Goal: Task Accomplishment & Management: Manage account settings

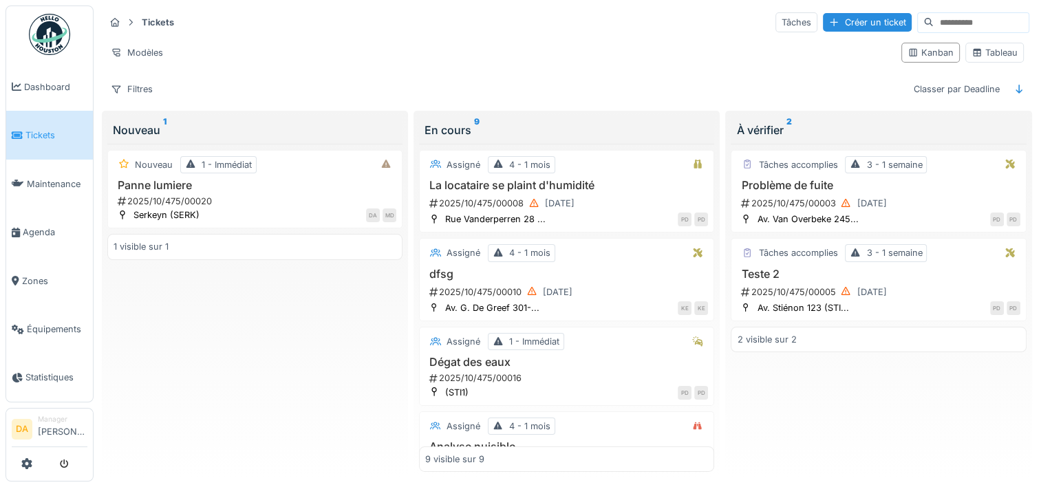
click at [190, 350] on div "Nouveau 1 - Immédiat Panne lumiere 2025/10/475/00020 [PERSON_NAME] (SERK) DA MD…" at bounding box center [254, 308] width 295 height 328
click at [139, 45] on div "Modèles" at bounding box center [137, 53] width 65 height 20
click at [365, 70] on div "Tickets Tâches Créer un ticket Modèles Kanban Tableau Filtres Classer par Deadl…" at bounding box center [566, 56] width 935 height 100
click at [580, 47] on div "Modèles" at bounding box center [497, 53] width 785 height 20
click at [988, 54] on div "Tableau" at bounding box center [994, 52] width 46 height 13
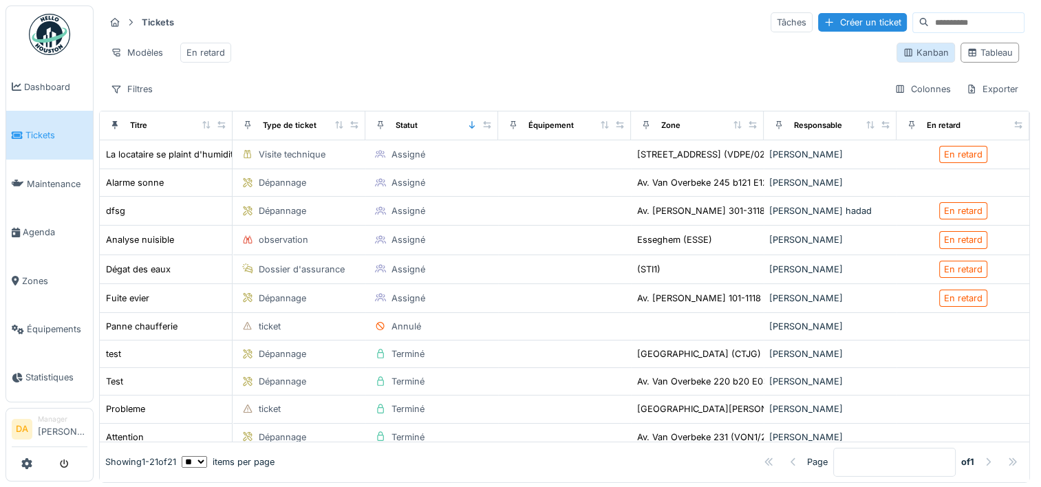
click at [926, 57] on div "Kanban" at bounding box center [925, 52] width 46 height 13
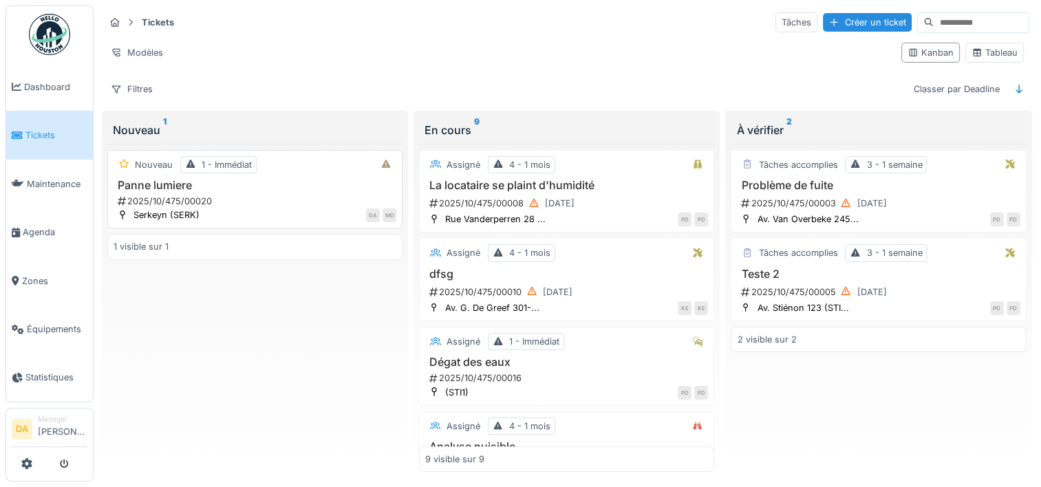
click at [253, 192] on div "Panne lumiere 2025/10/475/00020" at bounding box center [254, 193] width 283 height 29
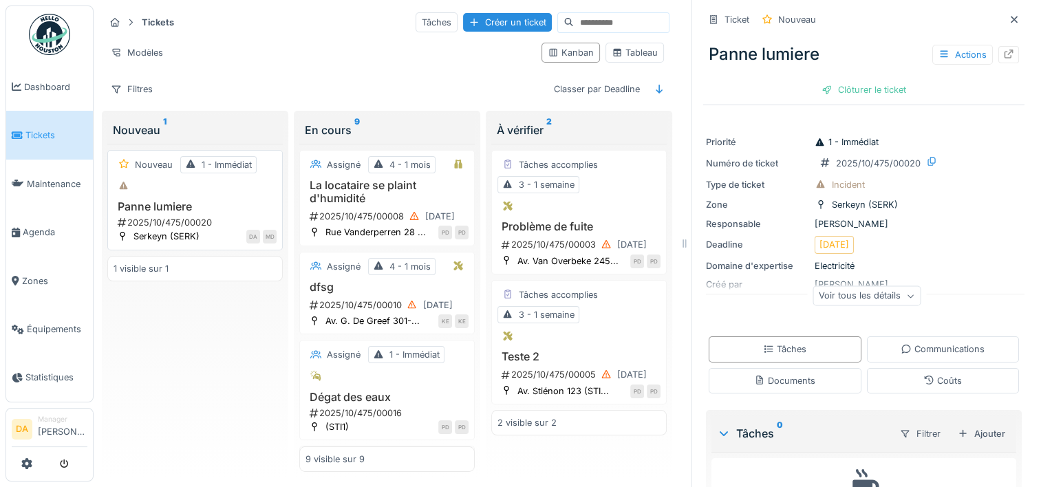
click at [173, 204] on h3 "Panne lumiere" at bounding box center [194, 206] width 163 height 13
click at [225, 218] on div "2025/10/475/00020" at bounding box center [196, 222] width 160 height 13
click at [899, 290] on div "Voir tous les détails" at bounding box center [866, 296] width 108 height 20
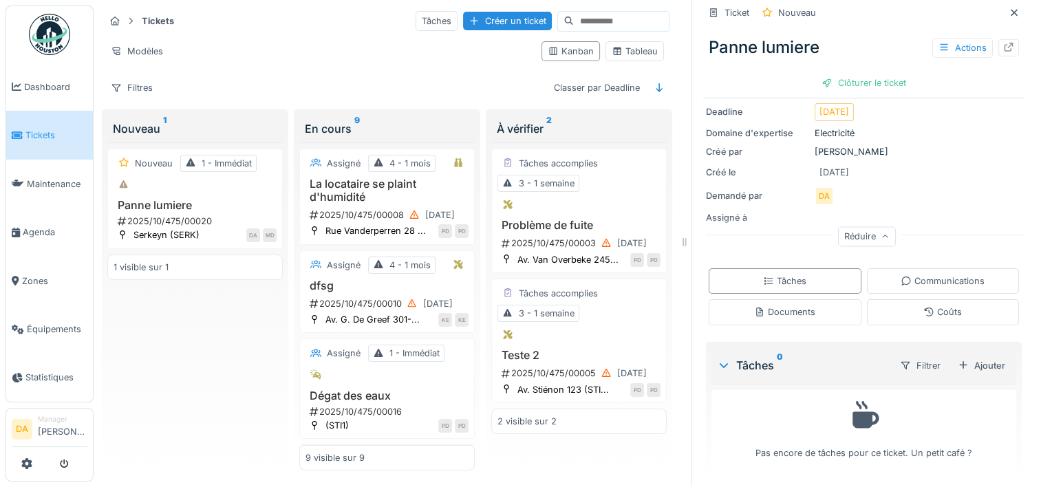
scroll to position [11, 0]
click at [977, 423] on div "Pas encore de tâches pour ce ticket. Un petit café ?" at bounding box center [863, 428] width 287 height 64
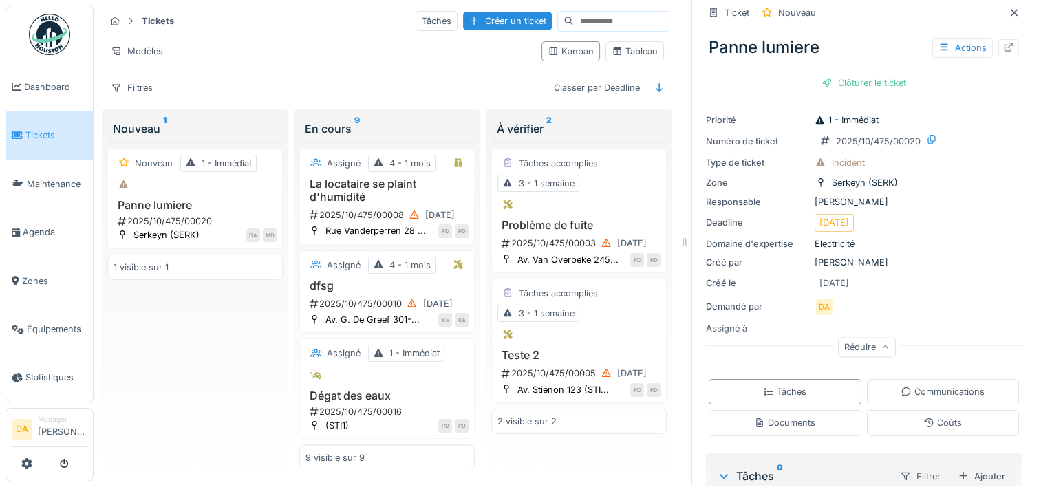
scroll to position [0, 0]
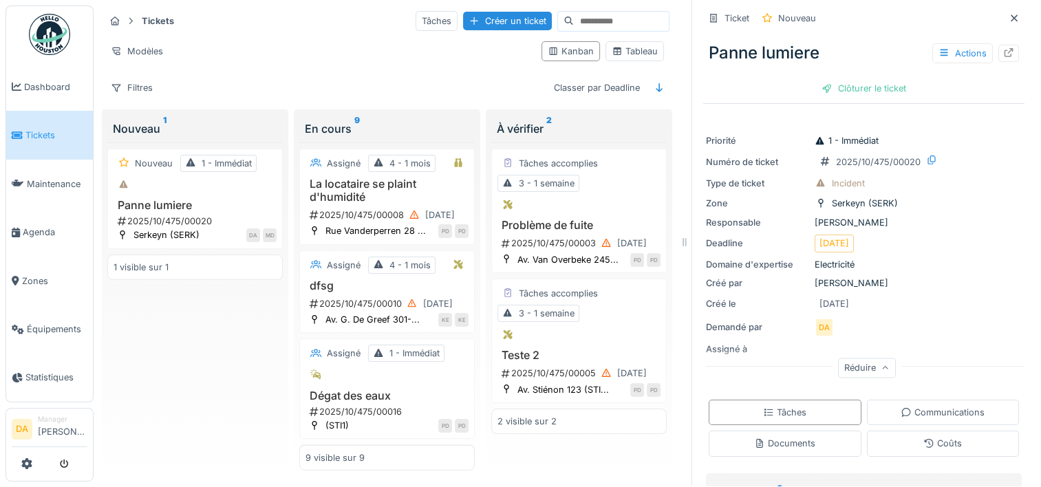
click at [937, 238] on div "Deadline [DATE]" at bounding box center [864, 243] width 316 height 17
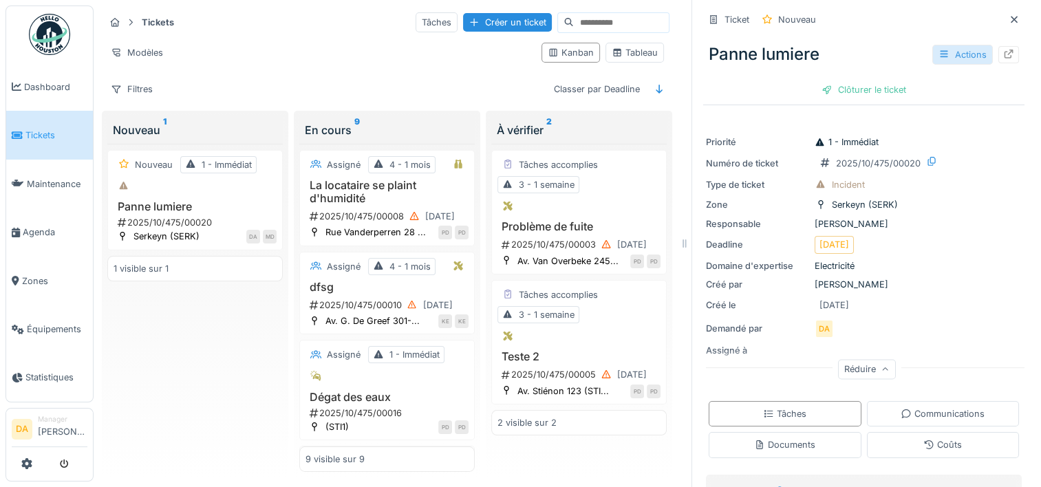
click at [932, 52] on div "Actions" at bounding box center [962, 55] width 61 height 20
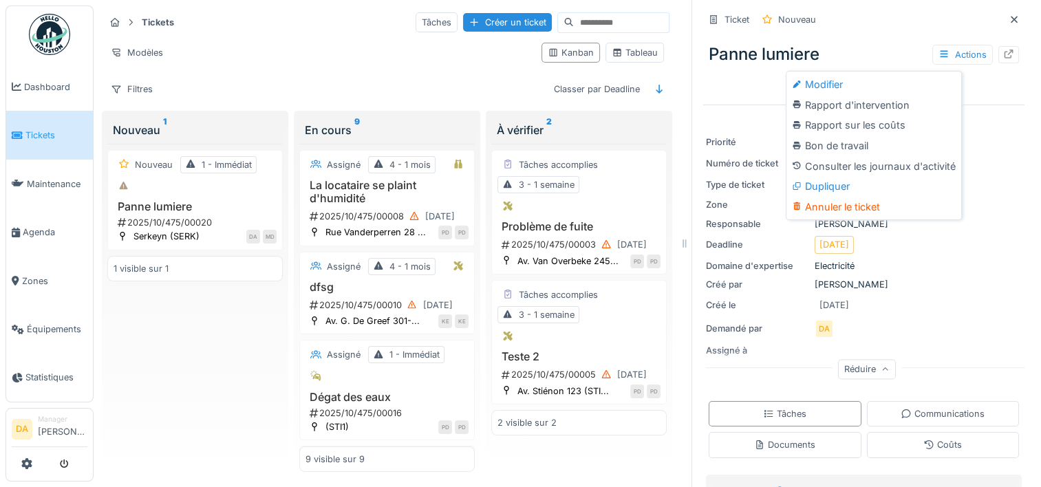
click at [856, 77] on div "Modifier" at bounding box center [873, 84] width 169 height 21
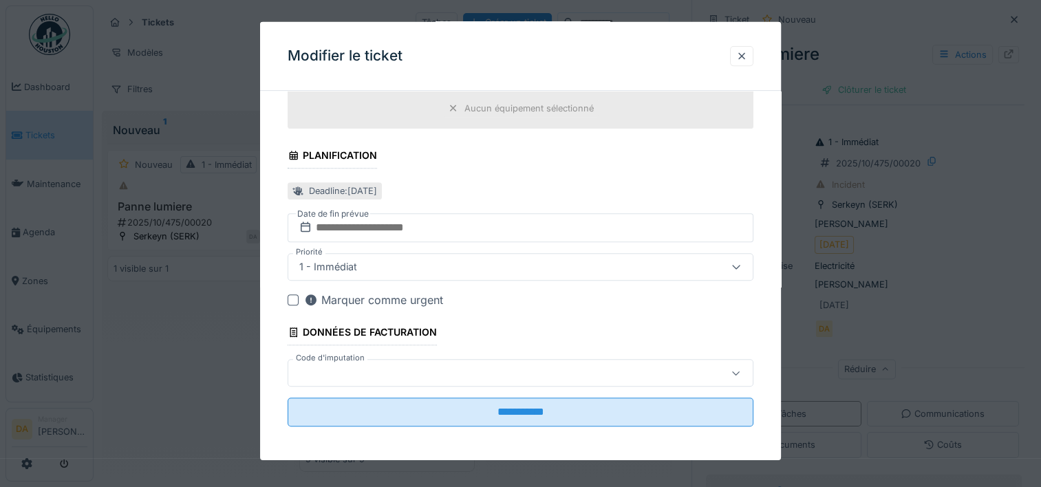
scroll to position [609, 0]
click at [493, 371] on div at bounding box center [492, 372] width 397 height 15
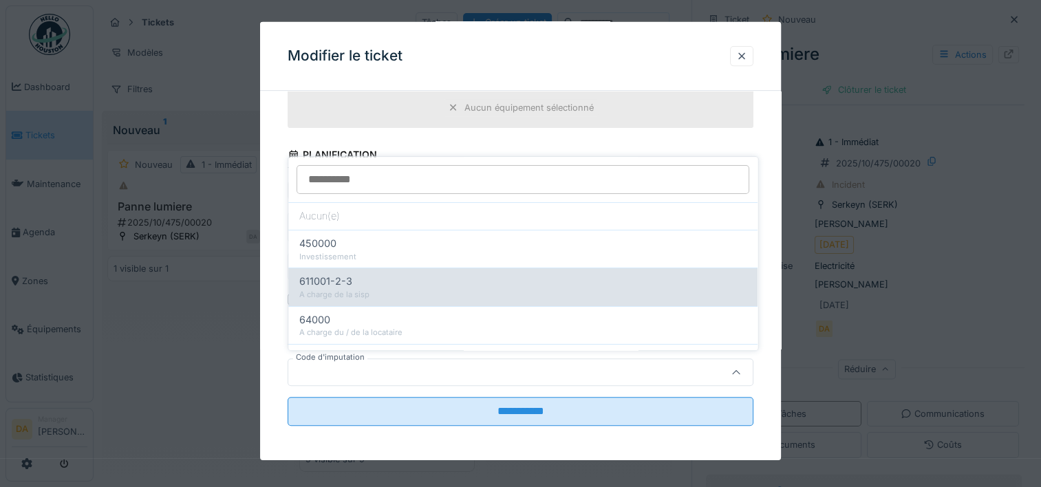
scroll to position [55, 0]
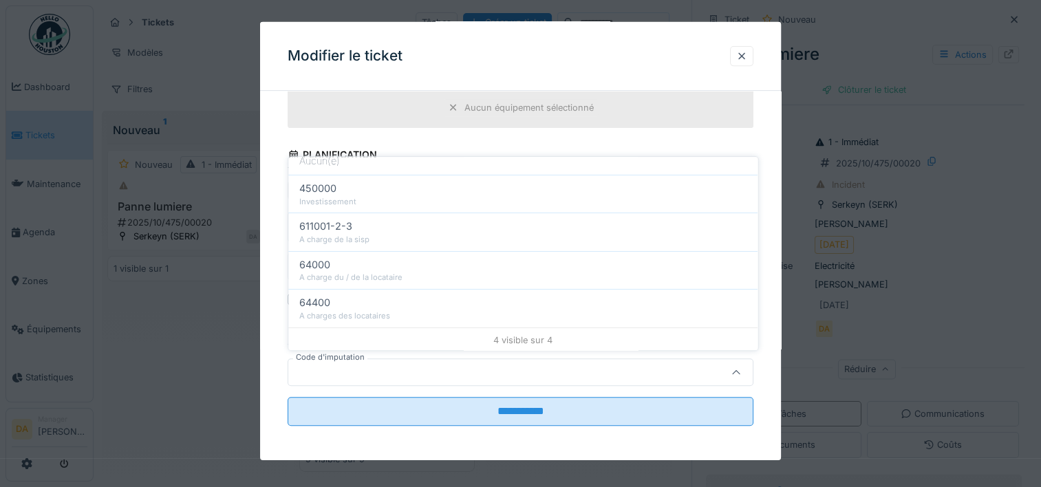
click at [195, 445] on div at bounding box center [520, 243] width 1041 height 487
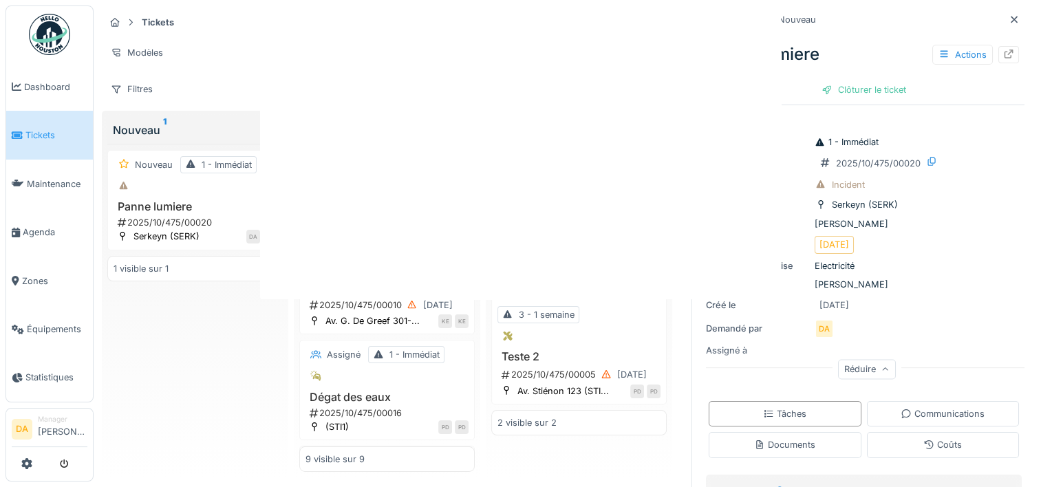
scroll to position [0, 0]
